Goal: Task Accomplishment & Management: Use online tool/utility

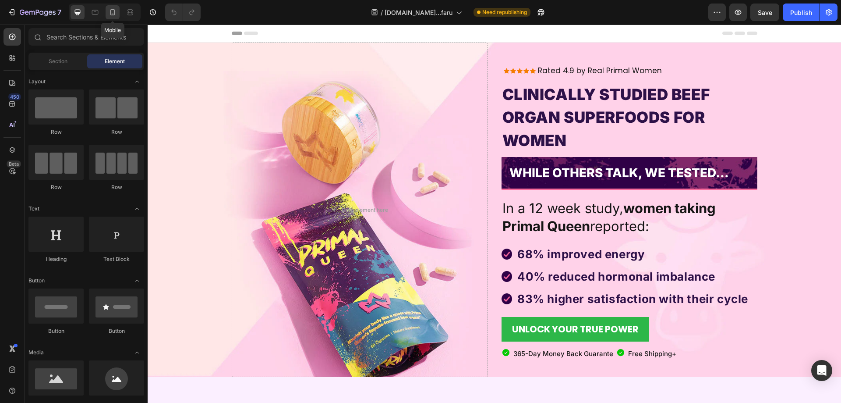
click at [117, 10] on div at bounding box center [113, 12] width 14 height 14
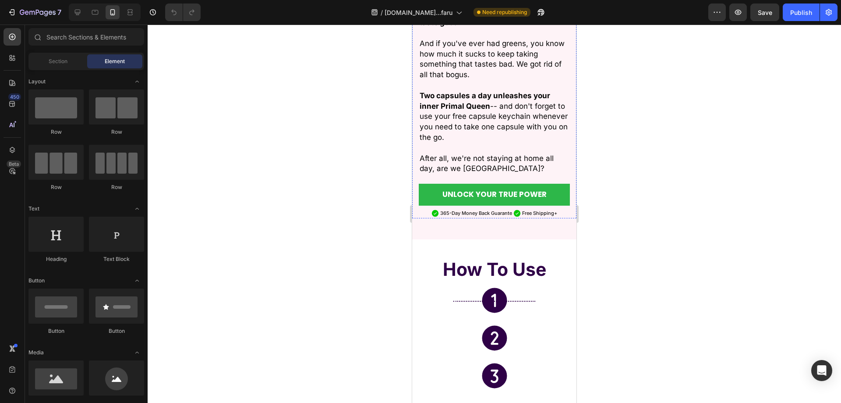
scroll to position [2716, 0]
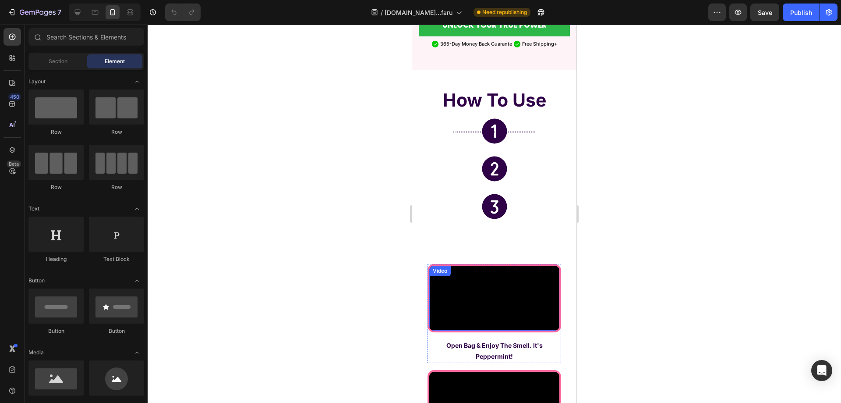
click at [527, 281] on video at bounding box center [494, 298] width 130 height 65
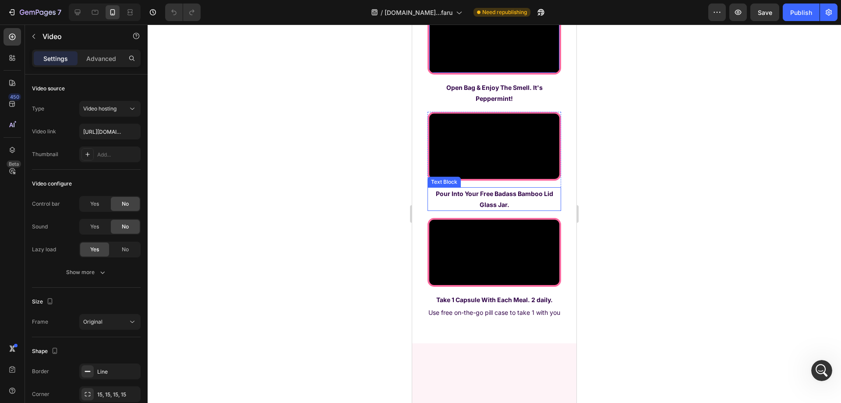
scroll to position [2804, 0]
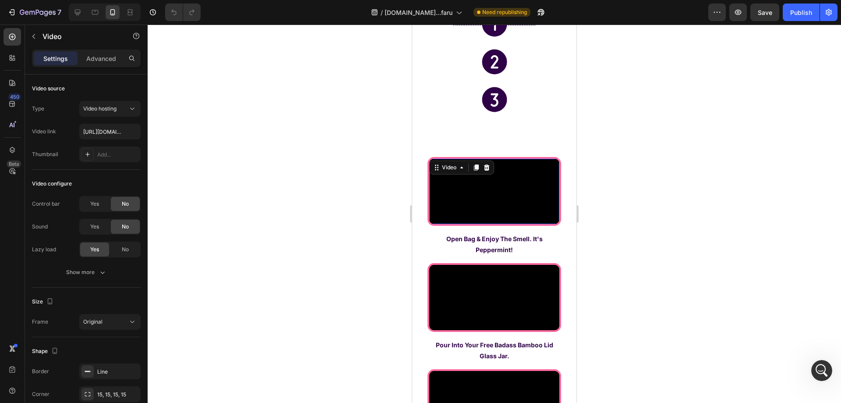
click at [79, 5] on div at bounding box center [105, 13] width 72 height 18
click at [78, 7] on div at bounding box center [78, 12] width 14 height 14
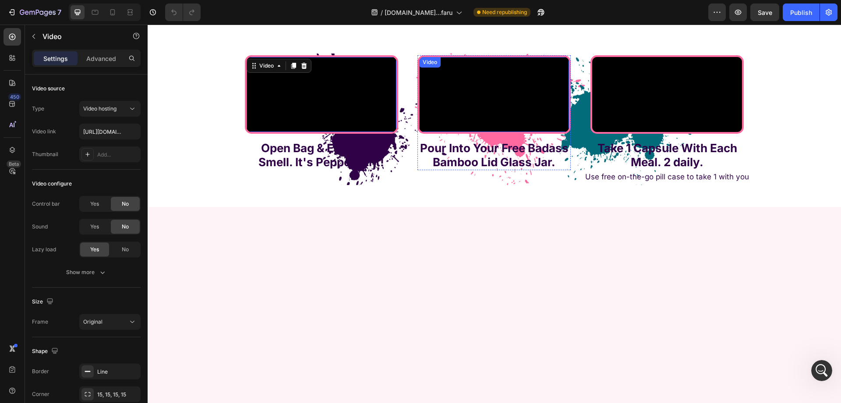
scroll to position [2771, 0]
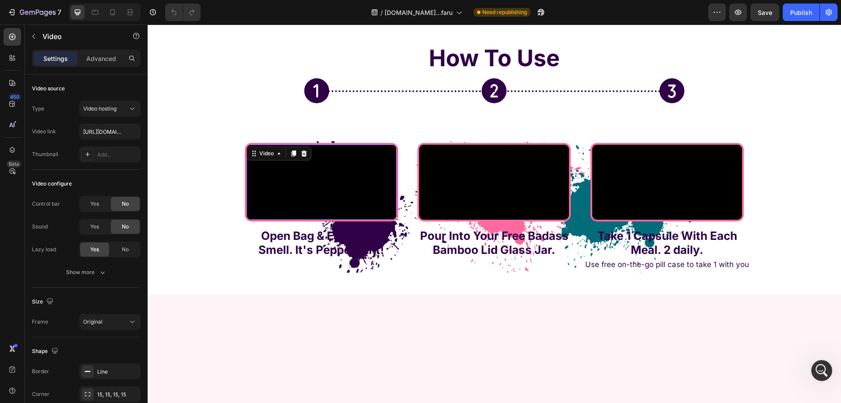
click at [343, 220] on video at bounding box center [322, 182] width 150 height 75
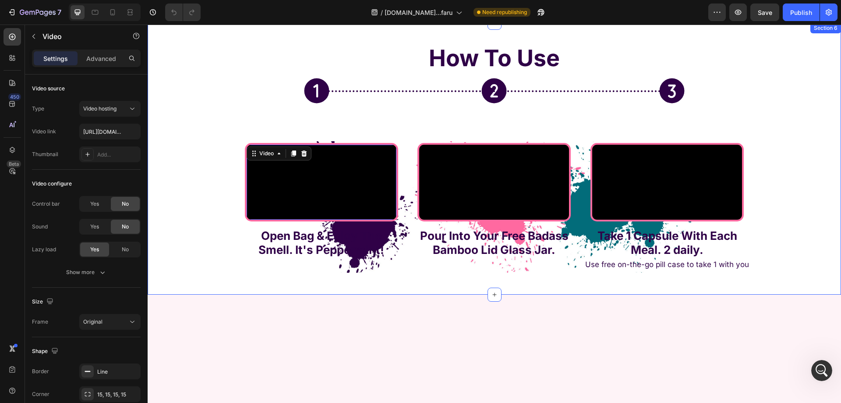
click at [200, 205] on div "How To Use Heading Title Line Icon Icon Icon Row Row Video 15 Open Bag & Enjoy …" at bounding box center [495, 159] width 694 height 228
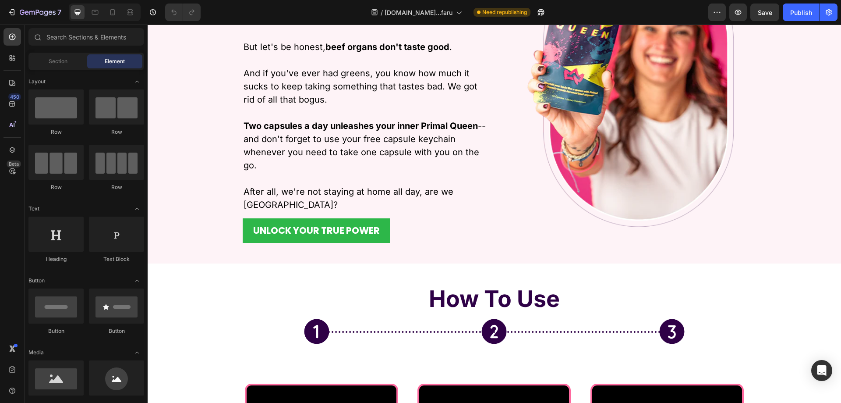
scroll to position [1884, 0]
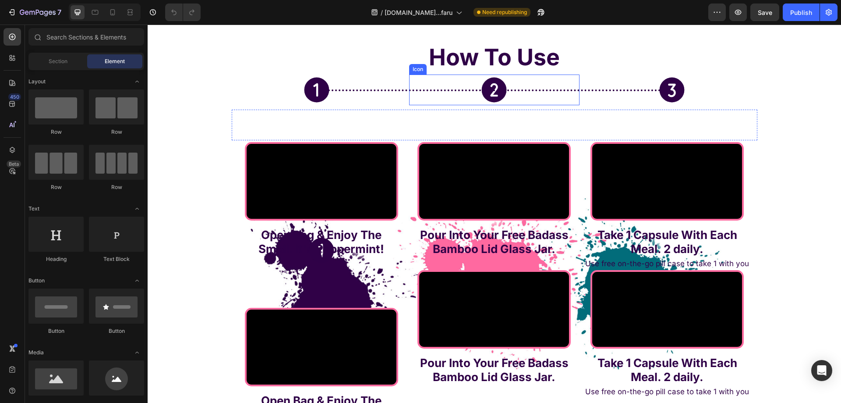
click at [496, 97] on icon at bounding box center [494, 90] width 25 height 25
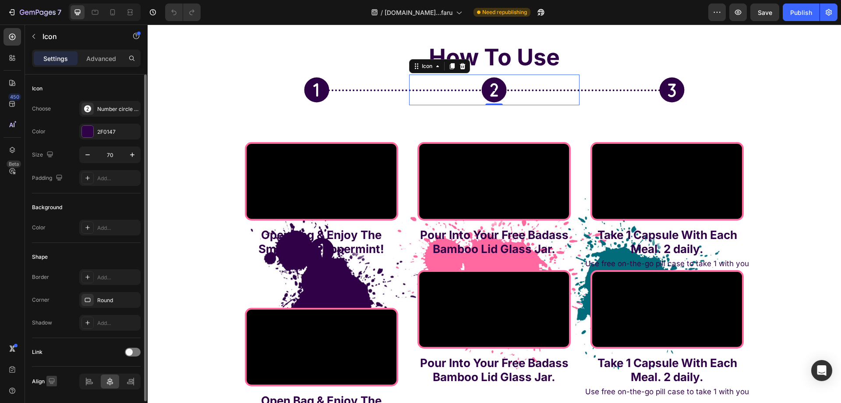
click at [52, 383] on icon "button" at bounding box center [51, 380] width 9 height 9
click at [57, 366] on icon "button" at bounding box center [53, 364] width 9 height 9
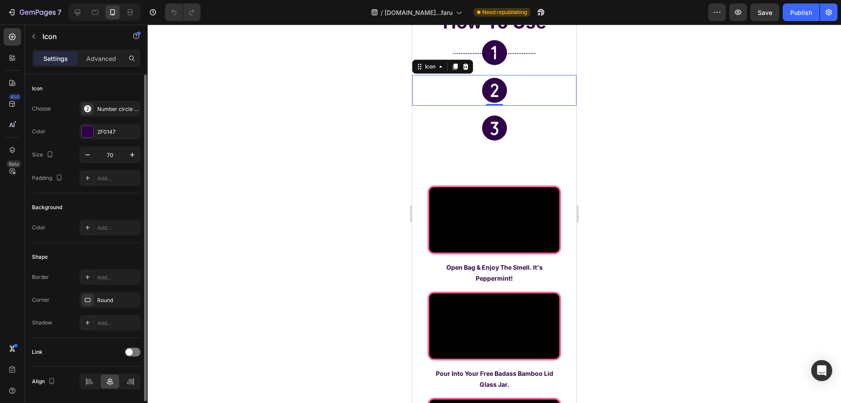
scroll to position [1907, 0]
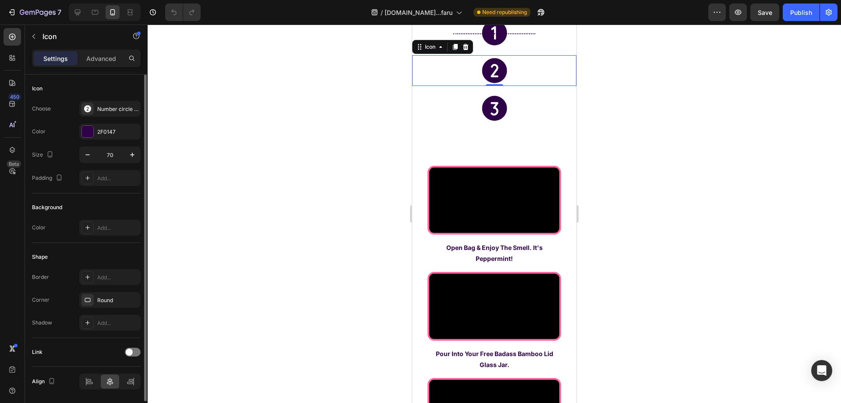
click at [92, 50] on div "Settings Advanced" at bounding box center [86, 59] width 109 height 18
click at [94, 54] on p "Advanced" at bounding box center [101, 58] width 30 height 9
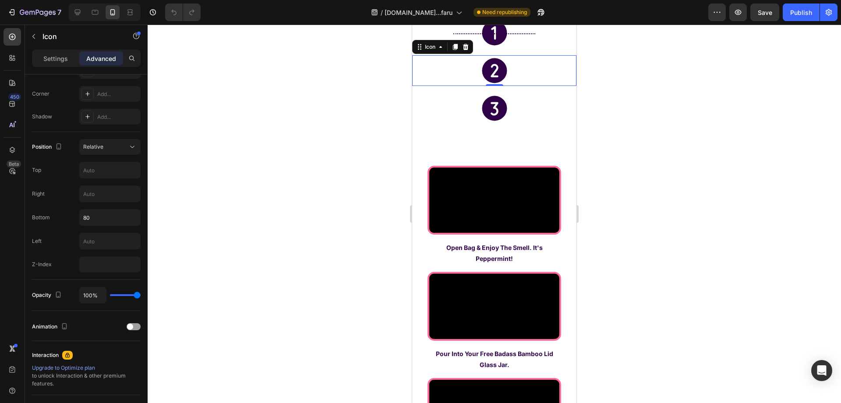
scroll to position [0, 0]
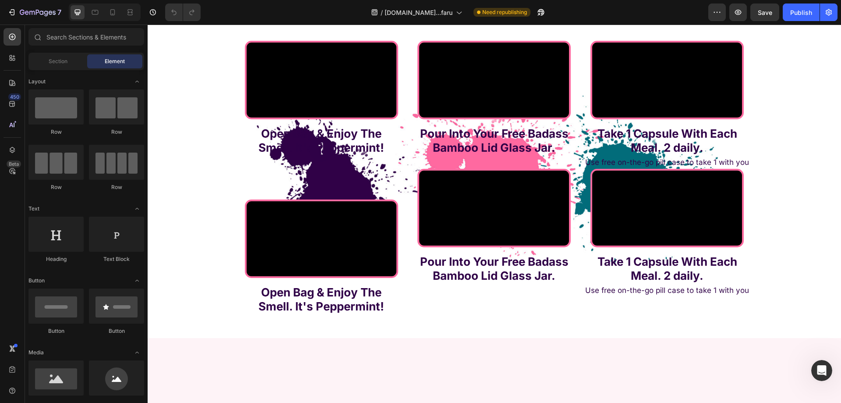
scroll to position [1796, 0]
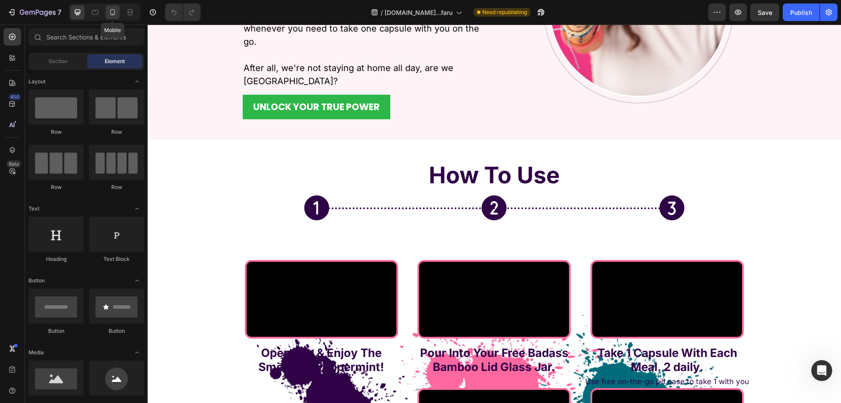
click at [110, 14] on icon at bounding box center [112, 12] width 9 height 9
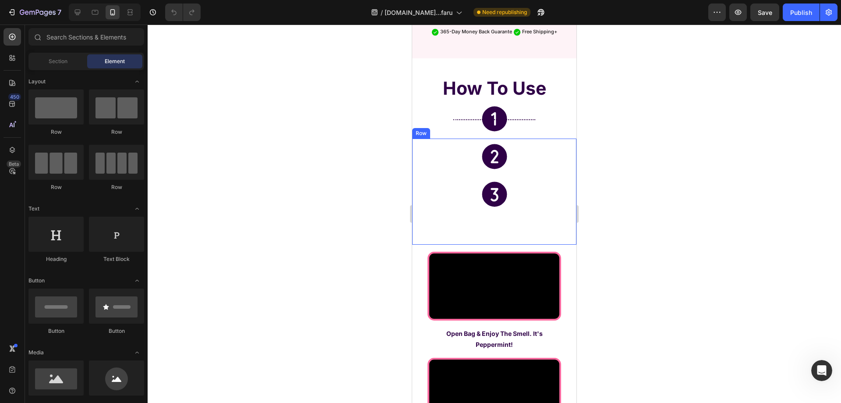
scroll to position [1982, 0]
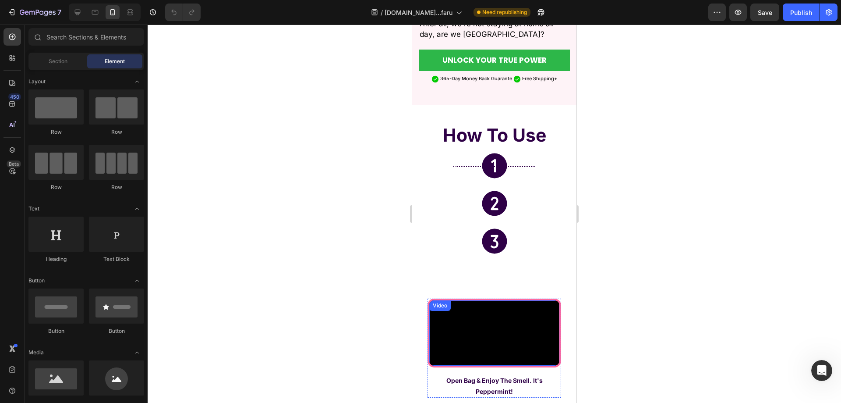
click at [511, 305] on video at bounding box center [494, 332] width 130 height 65
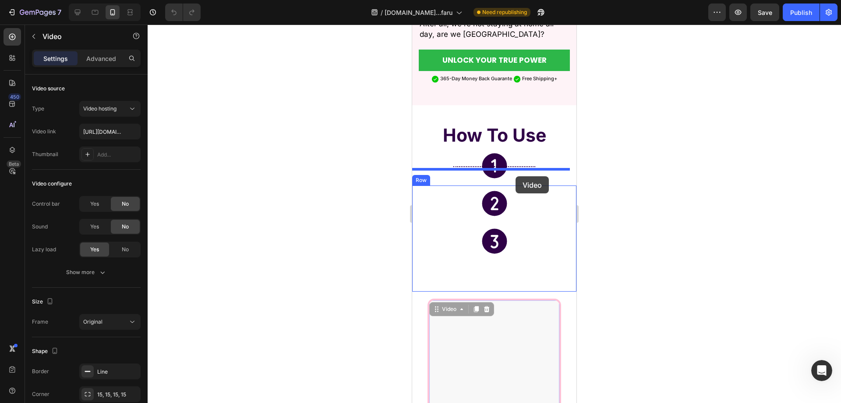
drag, startPoint x: 438, startPoint y: 286, endPoint x: 516, endPoint y: 176, distance: 134.6
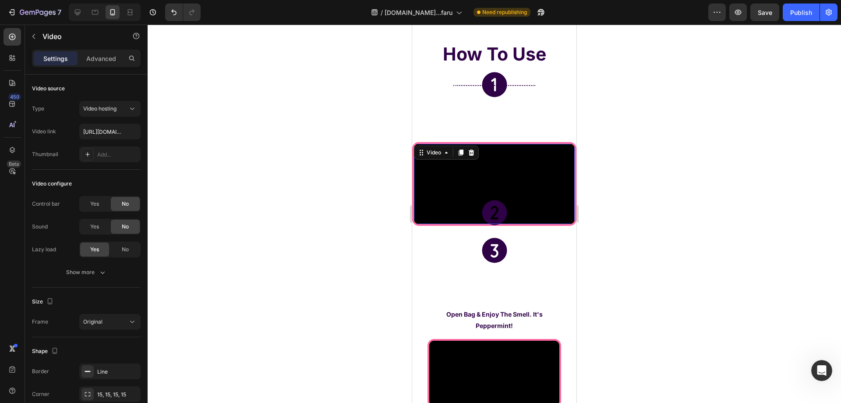
scroll to position [2157, 0]
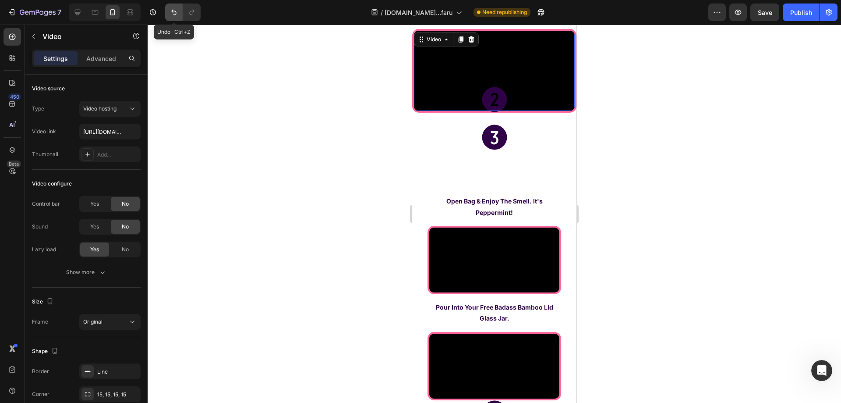
click at [171, 13] on icon "Undo/Redo" at bounding box center [174, 12] width 9 height 9
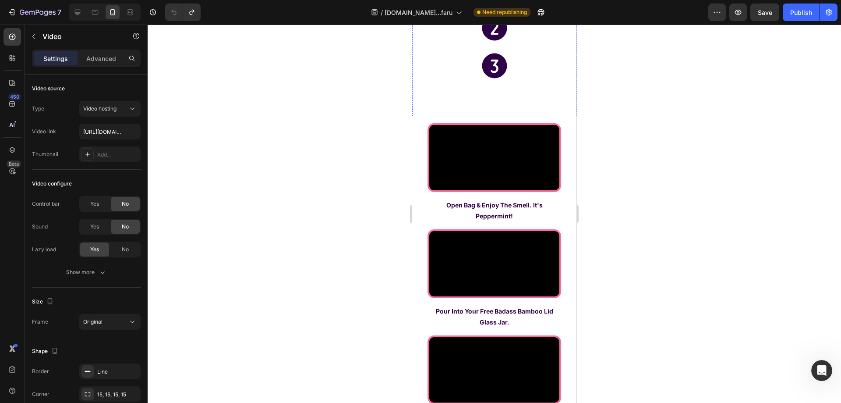
scroll to position [1982, 0]
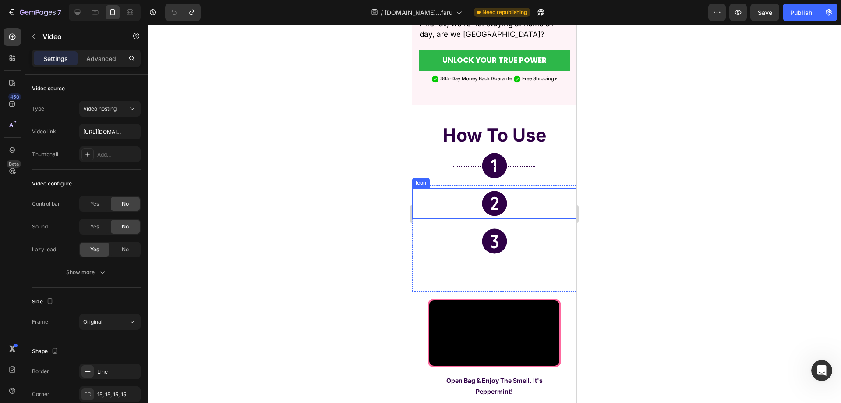
click at [504, 188] on icon at bounding box center [494, 203] width 31 height 31
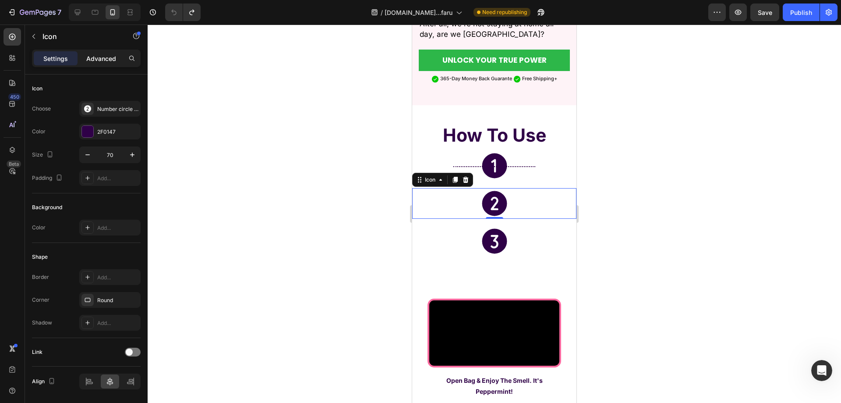
click at [91, 65] on div "Advanced" at bounding box center [101, 58] width 44 height 14
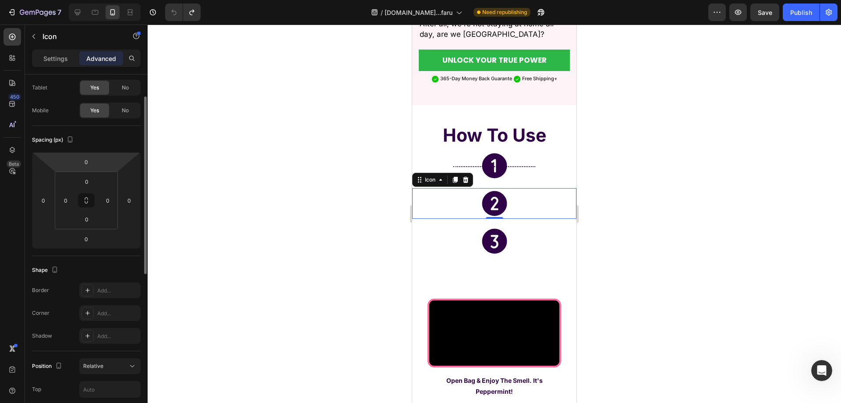
scroll to position [88, 0]
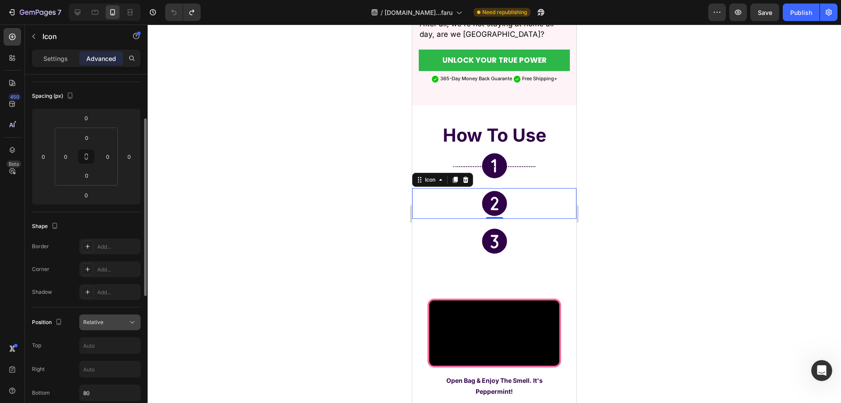
click at [110, 323] on div "Relative" at bounding box center [105, 322] width 45 height 8
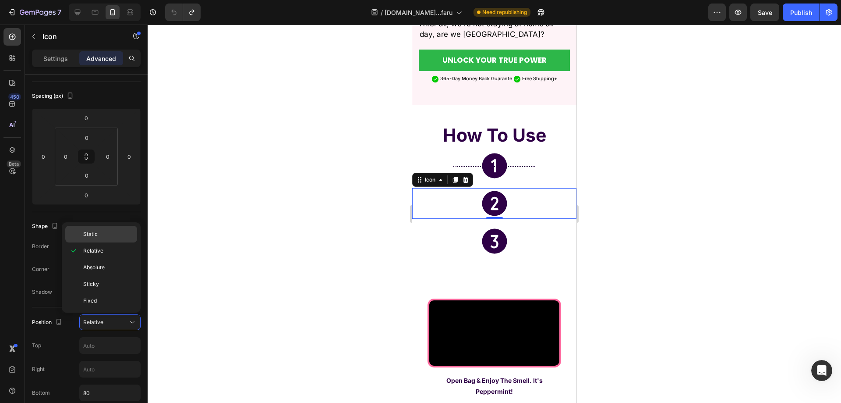
click at [107, 231] on p "Static" at bounding box center [108, 234] width 50 height 8
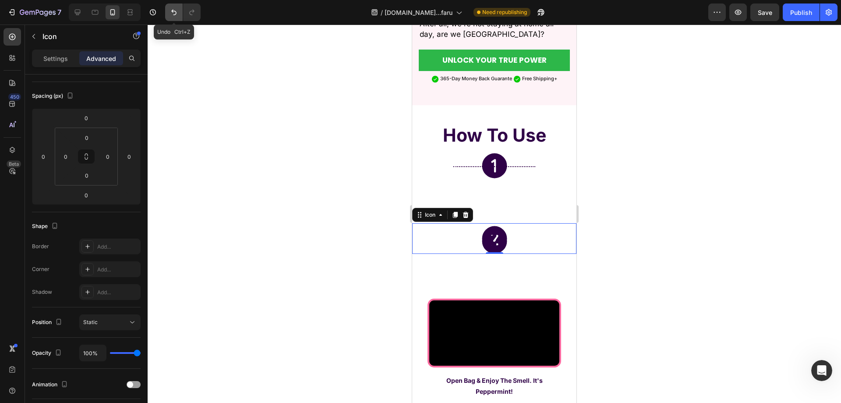
click at [169, 17] on button "Undo/Redo" at bounding box center [174, 13] width 18 height 18
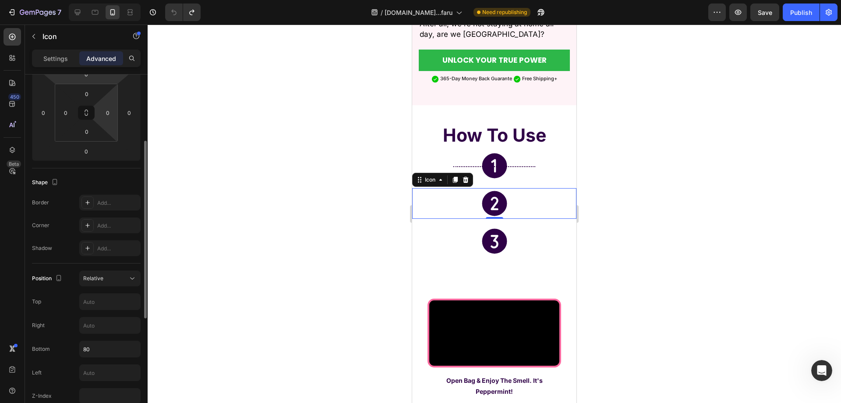
scroll to position [175, 0]
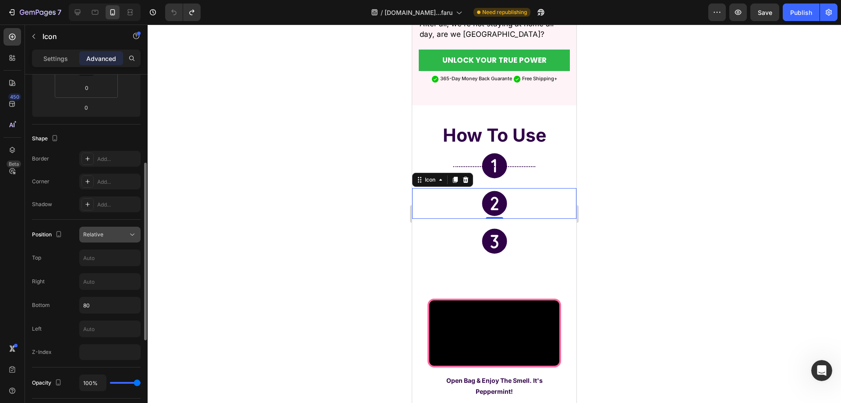
click at [128, 237] on icon at bounding box center [132, 234] width 9 height 9
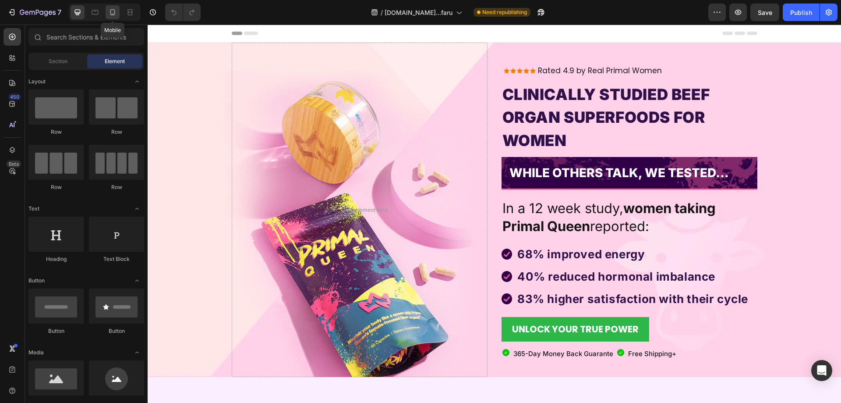
click at [113, 11] on icon at bounding box center [112, 12] width 9 height 9
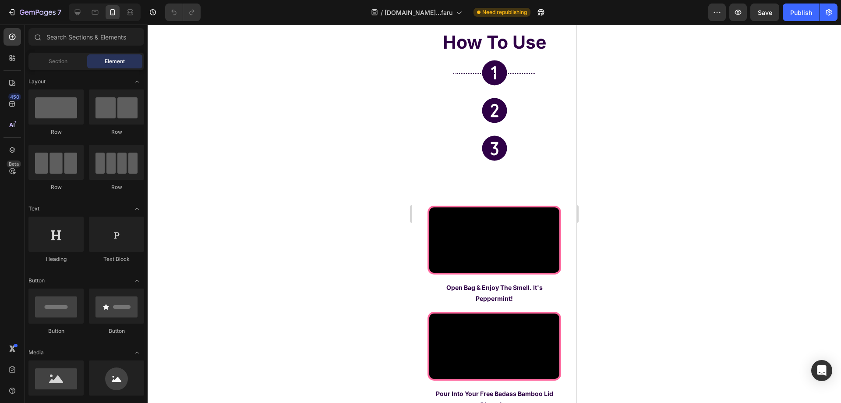
scroll to position [2673, 0]
